Goal: Share content: Share content

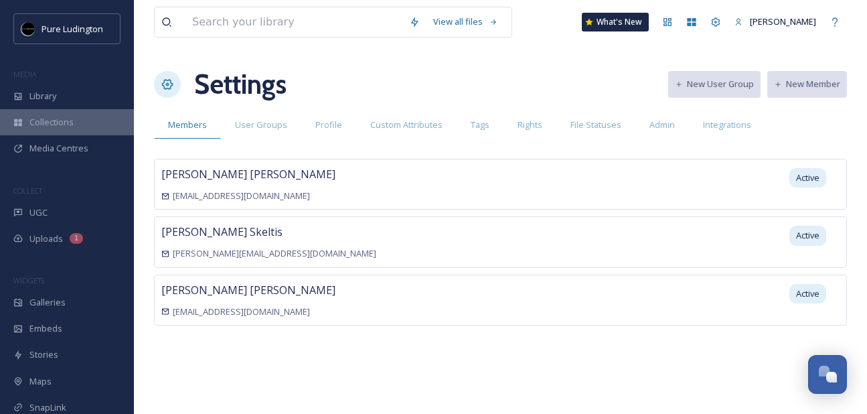
click at [42, 124] on span "Collections" at bounding box center [51, 122] width 44 height 13
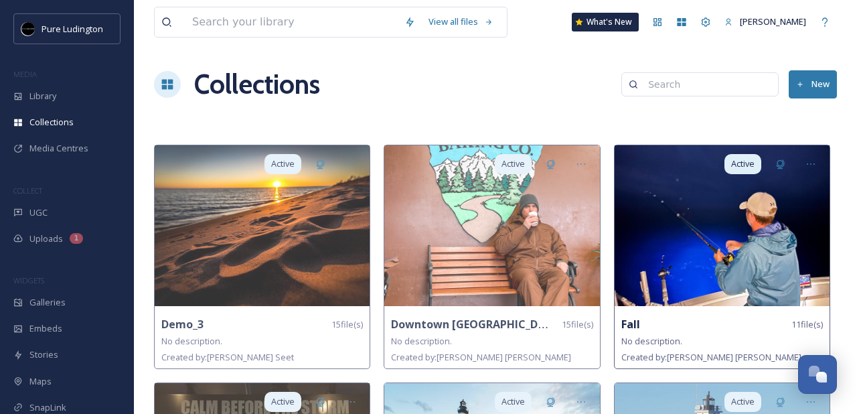
click at [690, 234] on img at bounding box center [721, 225] width 215 height 161
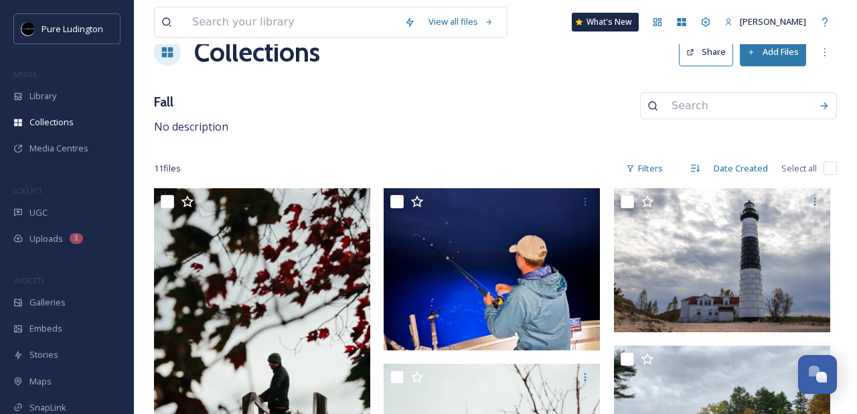
scroll to position [10, 0]
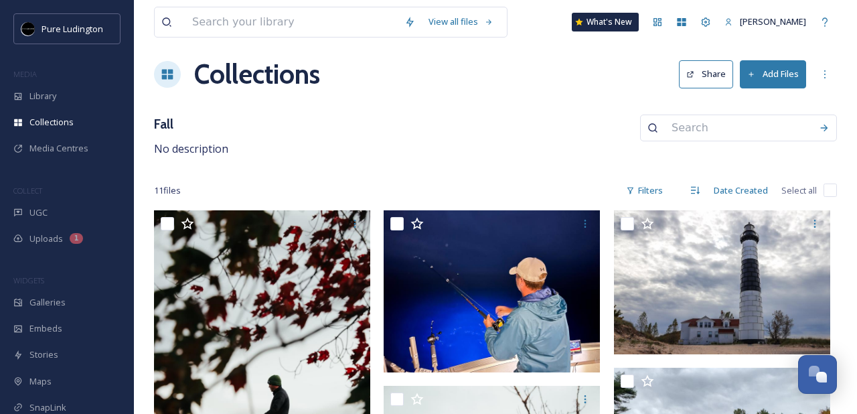
click at [717, 76] on button "Share" at bounding box center [706, 73] width 54 height 27
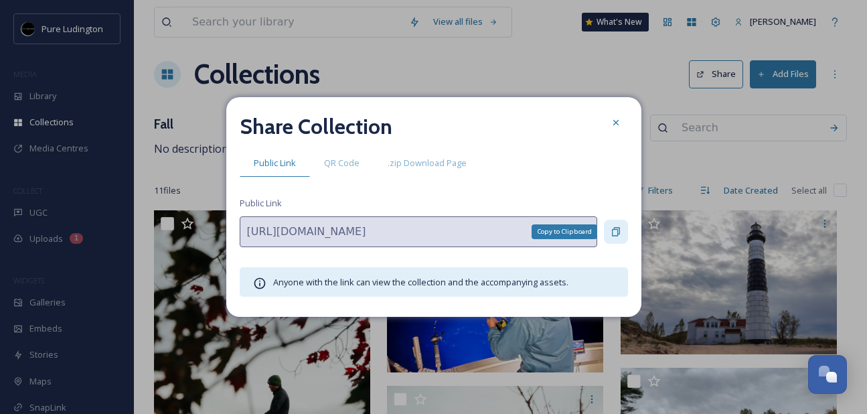
click at [616, 230] on icon at bounding box center [616, 232] width 8 height 9
click at [614, 127] on icon at bounding box center [615, 122] width 11 height 11
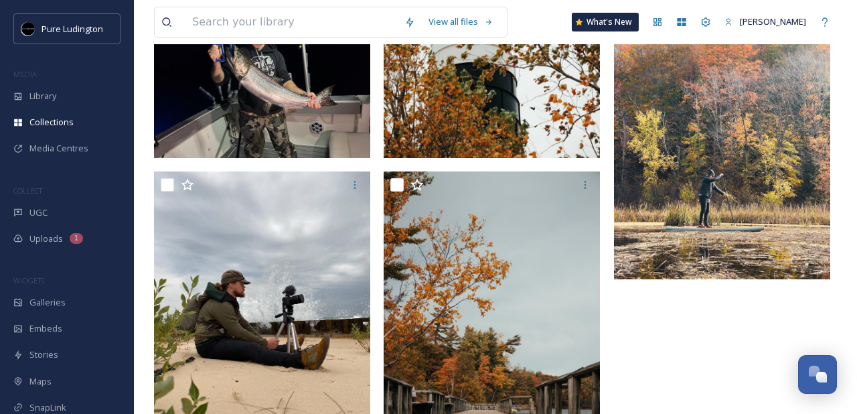
scroll to position [0, 0]
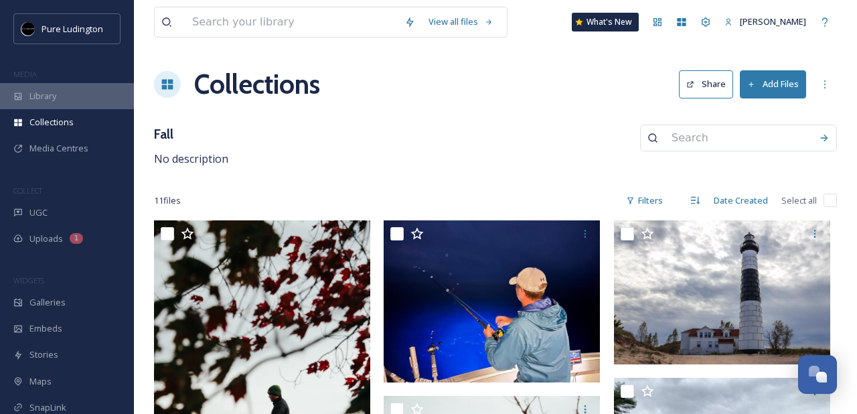
click at [66, 86] on div "Library" at bounding box center [67, 96] width 134 height 26
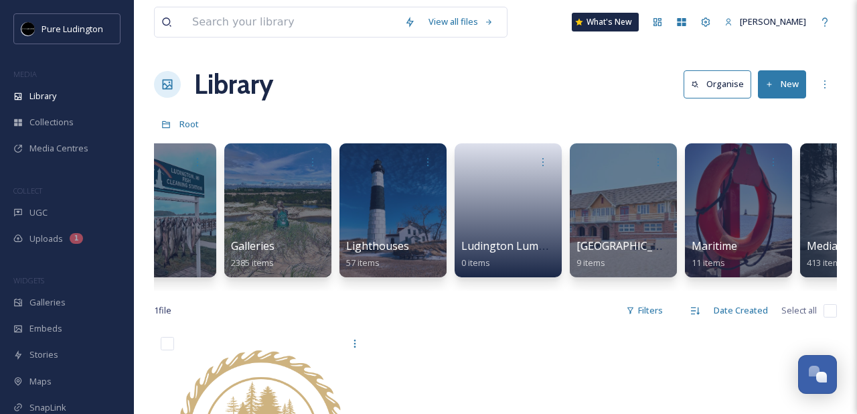
scroll to position [0, 1068]
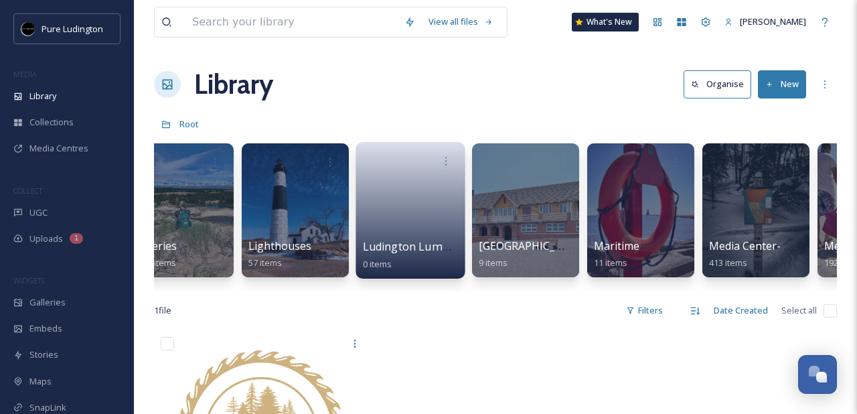
click at [420, 248] on span "Ludington Lumber Days" at bounding box center [425, 246] width 124 height 15
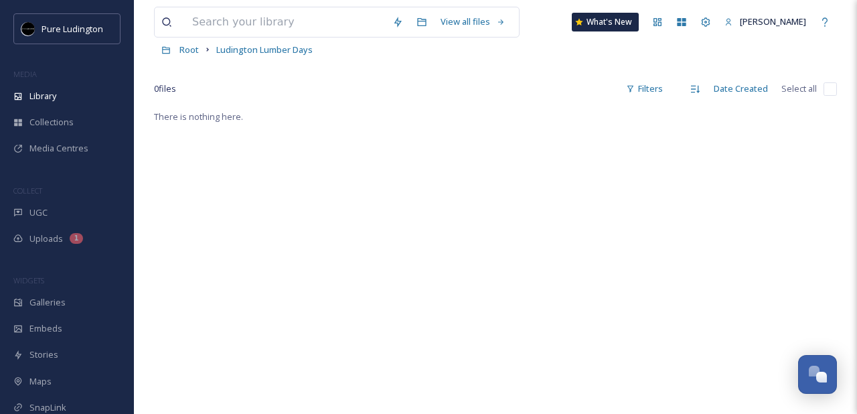
scroll to position [183, 0]
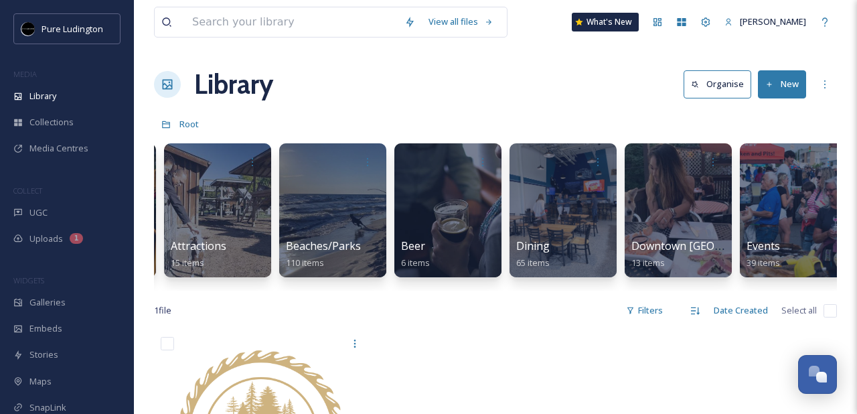
scroll to position [0, 117]
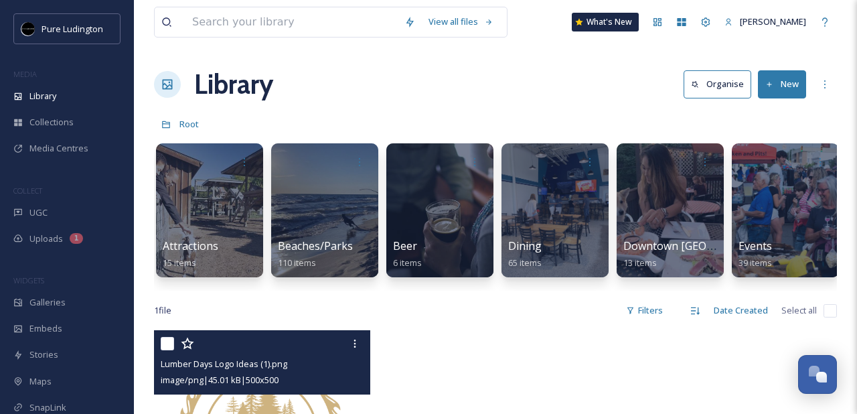
click at [292, 354] on div at bounding box center [264, 343] width 206 height 24
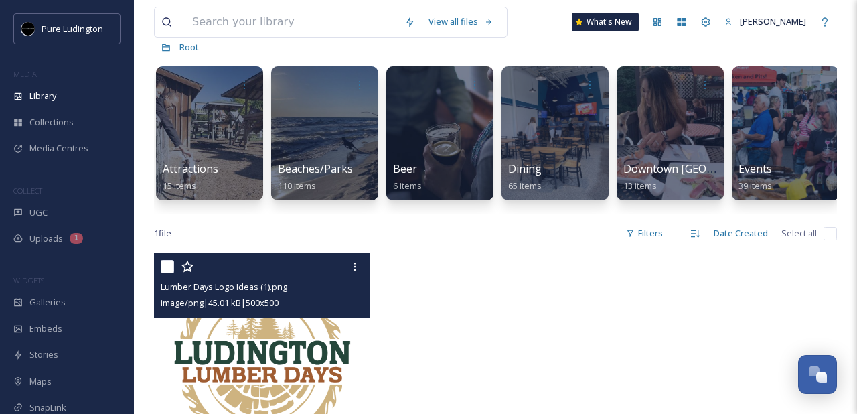
scroll to position [137, 0]
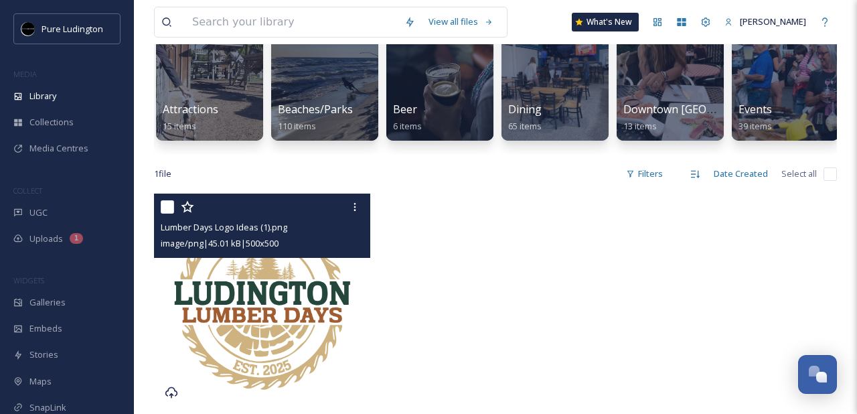
click at [292, 355] on img at bounding box center [262, 301] width 216 height 216
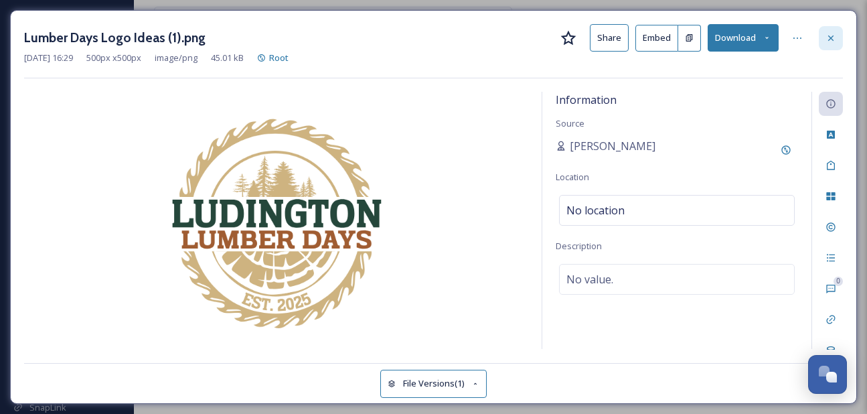
click at [826, 33] on icon at bounding box center [830, 38] width 11 height 11
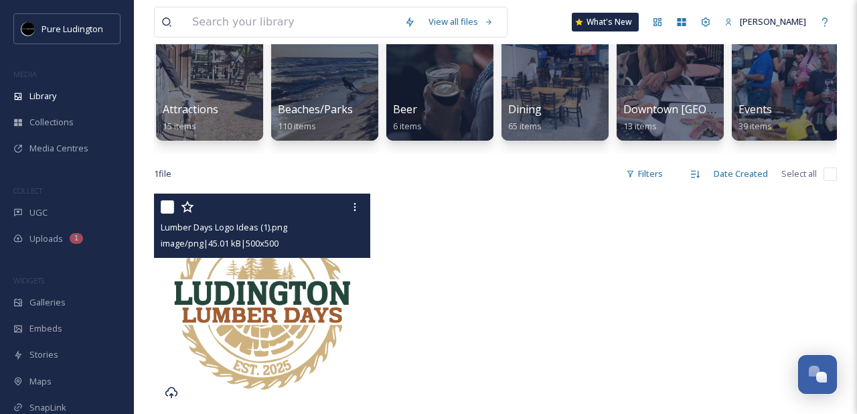
click at [426, 225] on div at bounding box center [495, 304] width 223 height 223
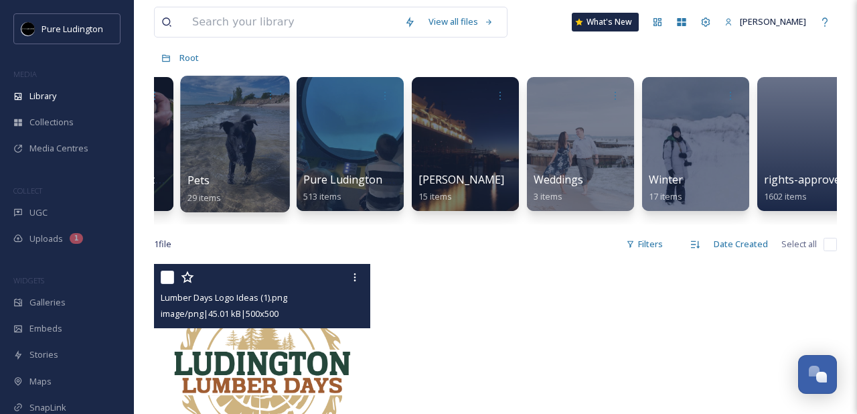
scroll to position [0, 2080]
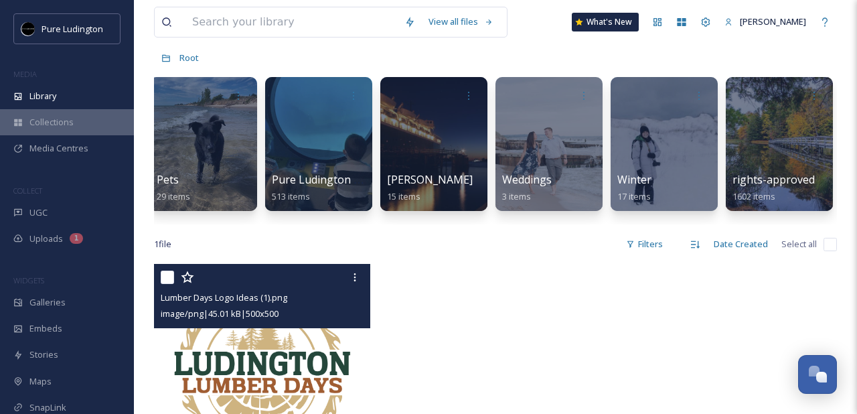
click at [88, 125] on div "Collections" at bounding box center [67, 122] width 134 height 26
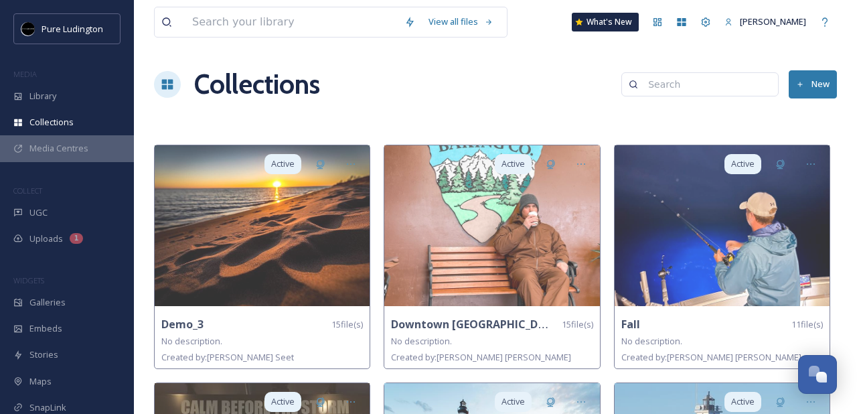
click at [82, 152] on span "Media Centres" at bounding box center [58, 148] width 59 height 13
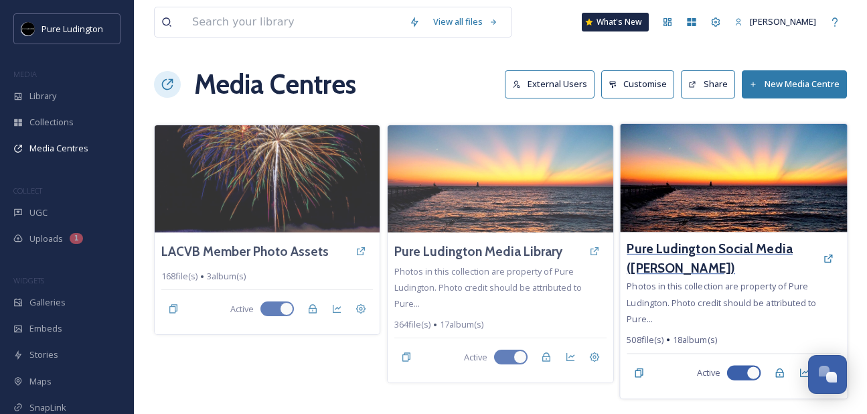
click at [654, 256] on h3 "Pure Ludington Social Media ([PERSON_NAME])" at bounding box center [720, 258] width 189 height 39
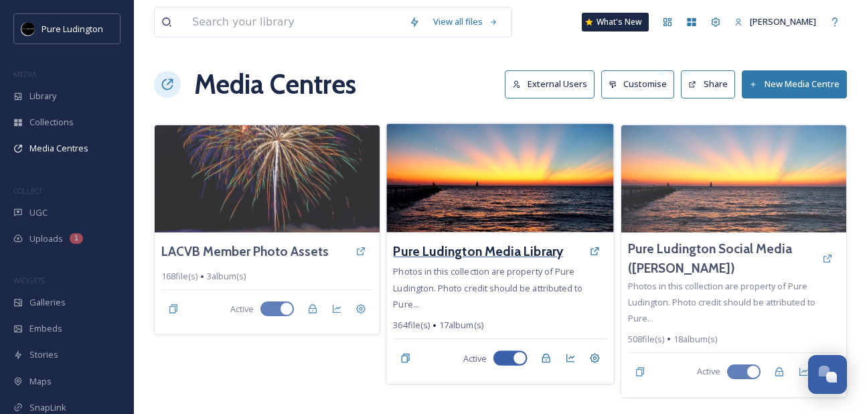
click at [448, 255] on h3 "Pure Ludington Media Library" at bounding box center [479, 250] width 170 height 19
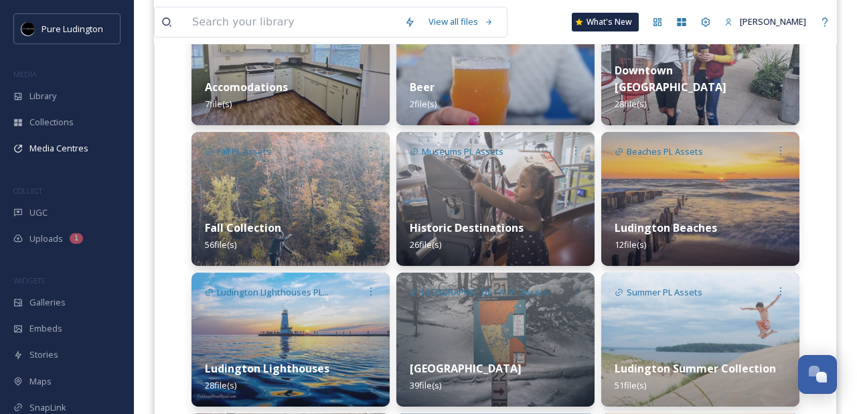
scroll to position [421, 0]
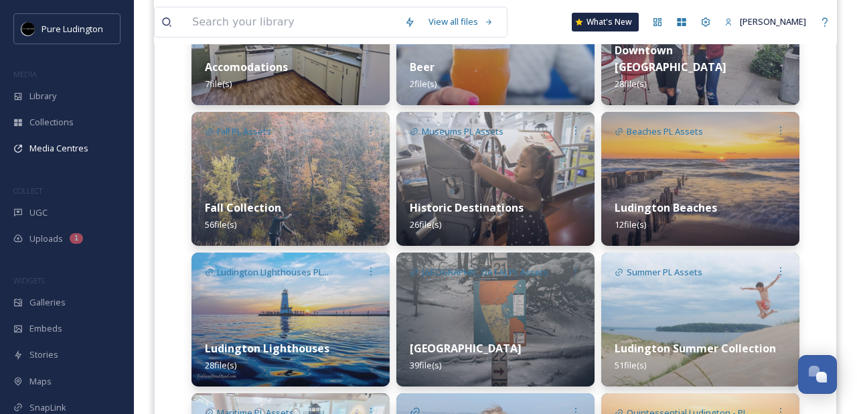
click at [302, 196] on div "Fall Collection 56 file(s)" at bounding box center [290, 216] width 198 height 60
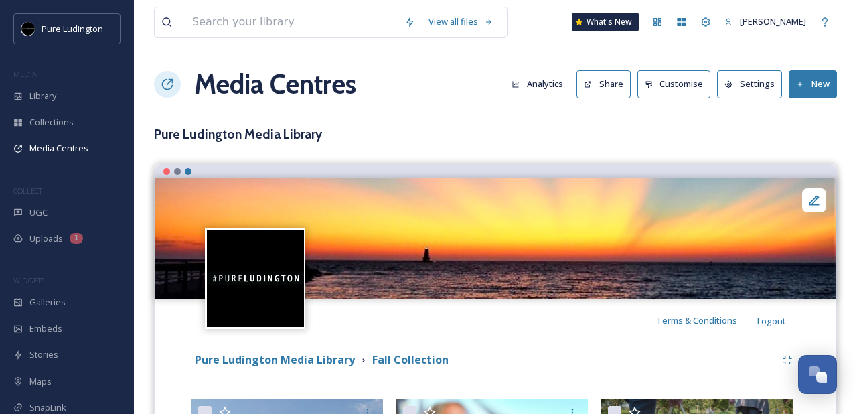
click at [625, 76] on button "Share" at bounding box center [603, 83] width 54 height 27
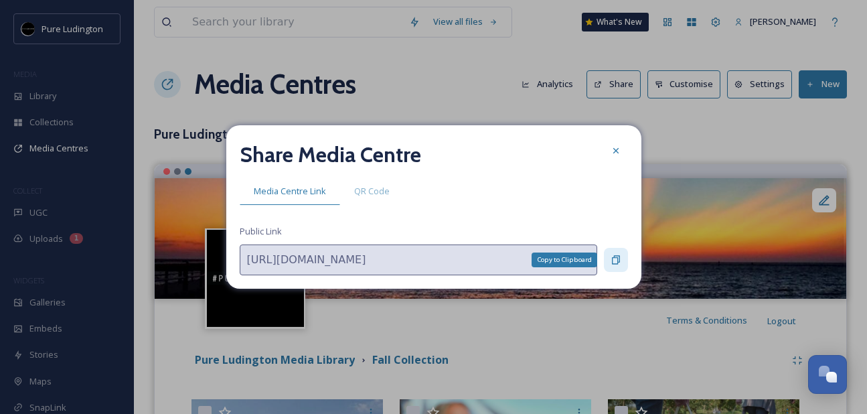
click at [614, 259] on icon at bounding box center [615, 259] width 11 height 11
click at [614, 153] on icon at bounding box center [615, 150] width 11 height 11
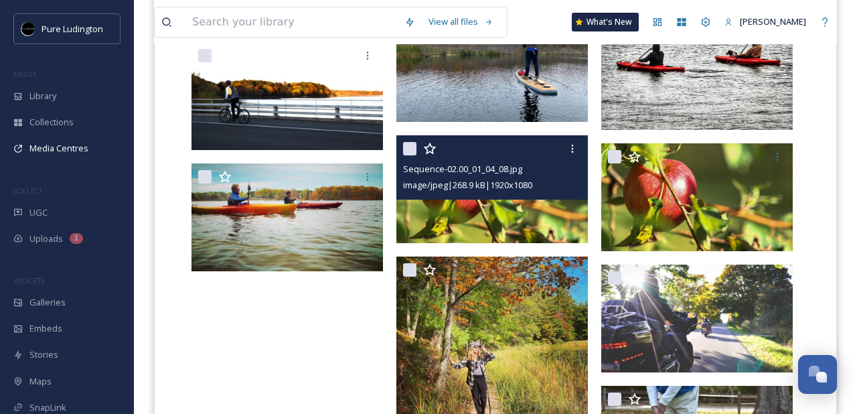
scroll to position [3923, 0]
